Goal: Task Accomplishment & Management: Use online tool/utility

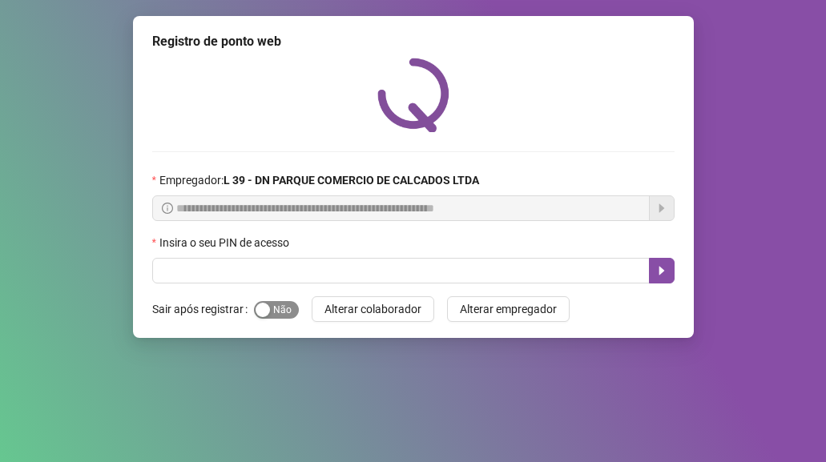
click at [280, 305] on span "Sim Não" at bounding box center [276, 310] width 45 height 18
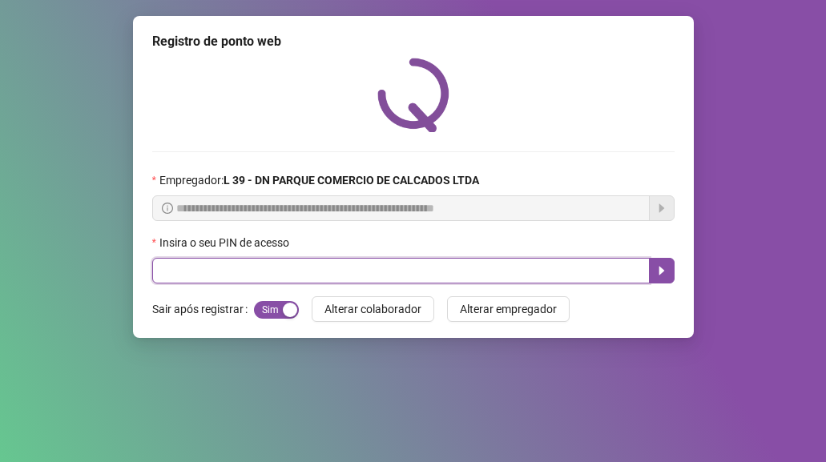
click at [247, 265] on input "text" at bounding box center [400, 271] width 497 height 26
type input "*****"
click at [662, 271] on icon "caret-right" at bounding box center [661, 271] width 6 height 9
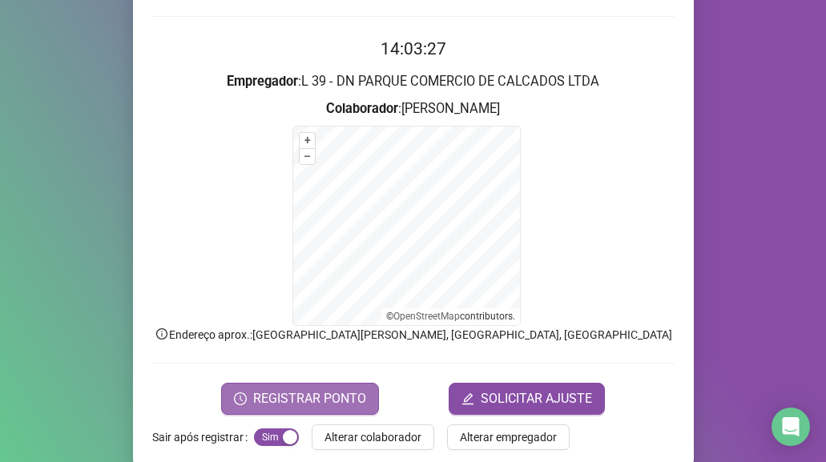
scroll to position [159, 0]
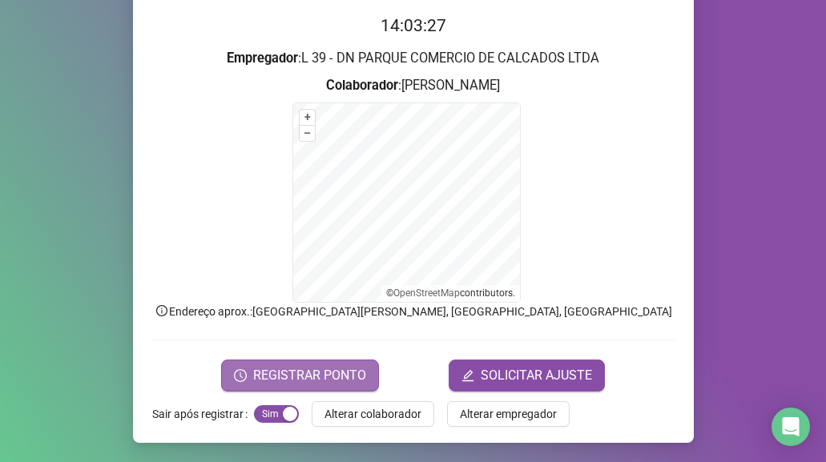
click at [315, 369] on span "REGISTRAR PONTO" at bounding box center [309, 375] width 113 height 19
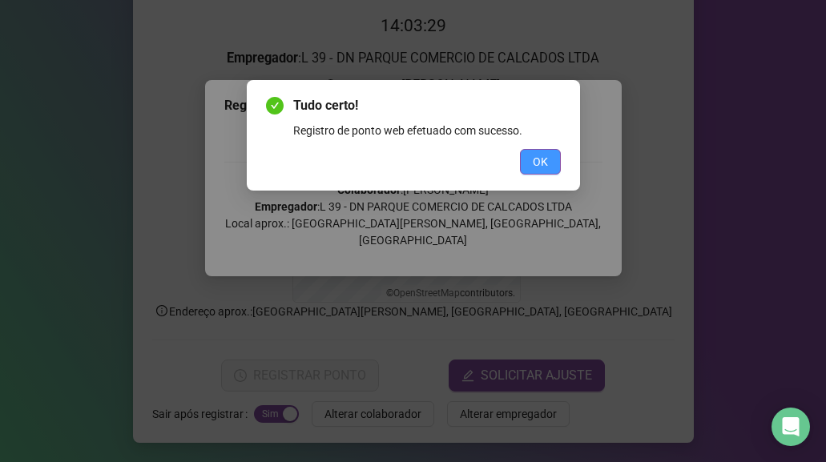
click at [537, 159] on span "OK" at bounding box center [540, 162] width 15 height 18
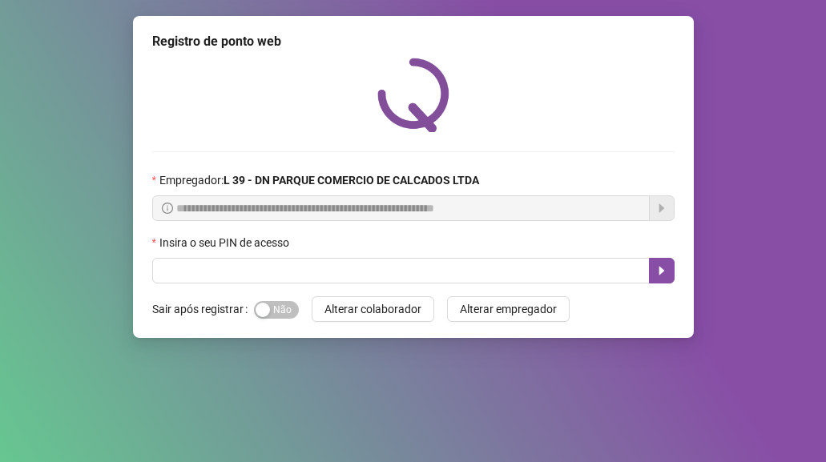
click at [278, 307] on span "Sim Não" at bounding box center [276, 310] width 45 height 18
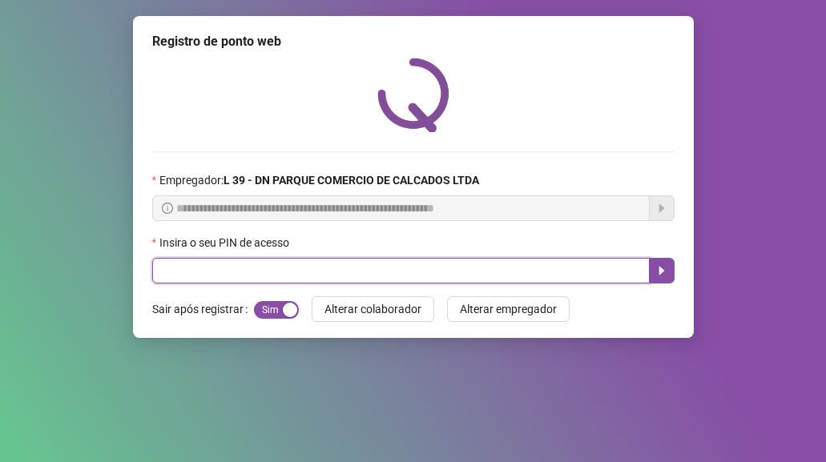
click at [230, 273] on input "text" at bounding box center [400, 271] width 497 height 26
type input "*****"
click at [658, 273] on icon "caret-right" at bounding box center [661, 270] width 13 height 13
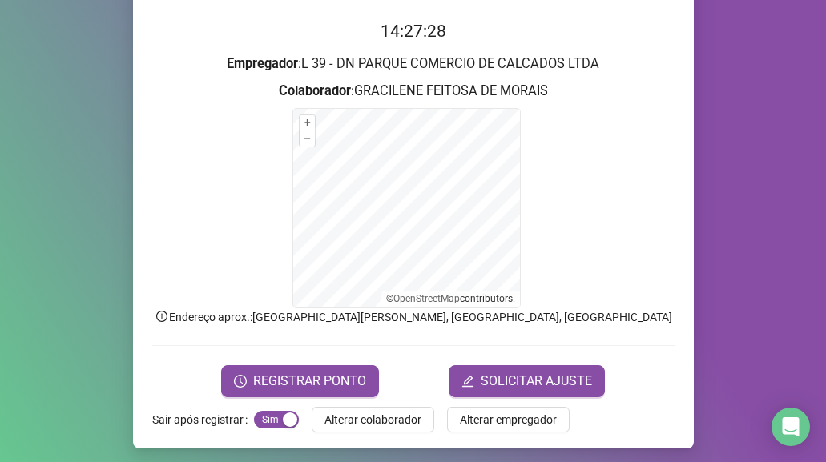
scroll to position [159, 0]
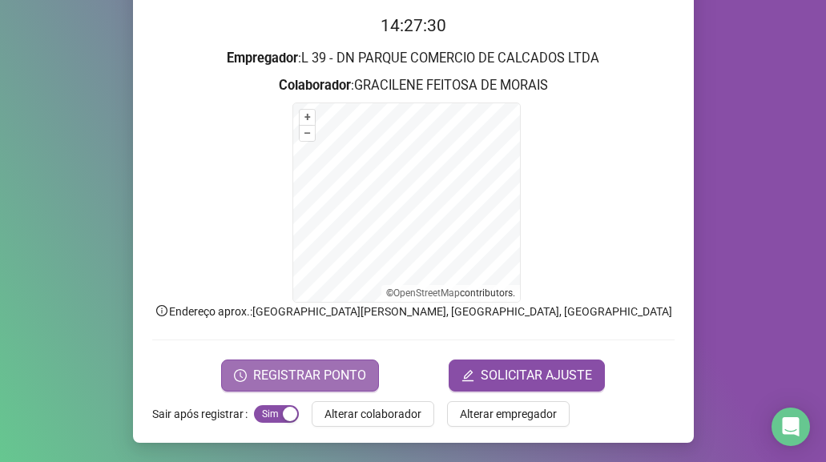
click at [334, 372] on span "REGISTRAR PONTO" at bounding box center [309, 375] width 113 height 19
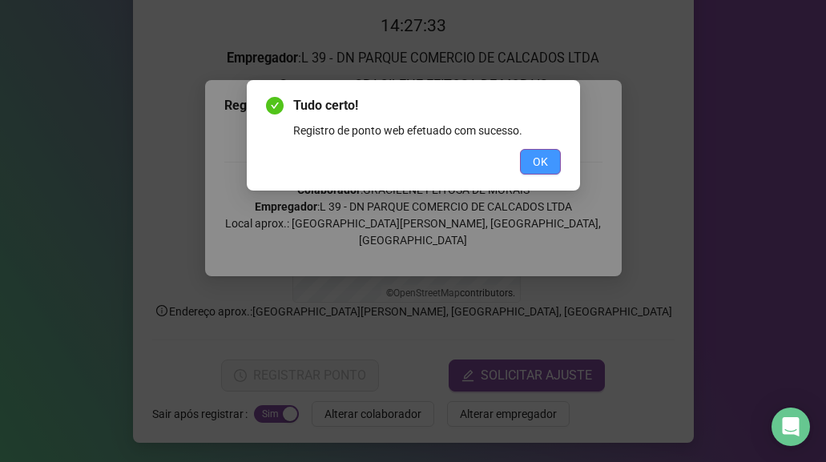
click at [547, 163] on span "OK" at bounding box center [540, 162] width 15 height 18
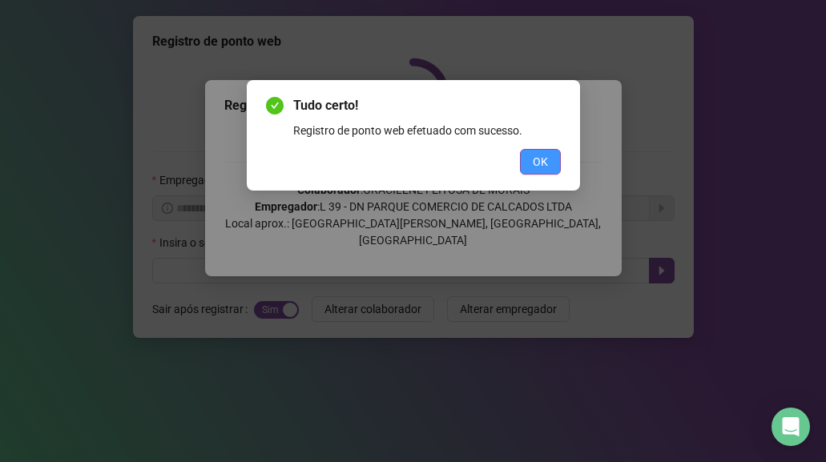
scroll to position [0, 0]
